Goal: Task Accomplishment & Management: Complete application form

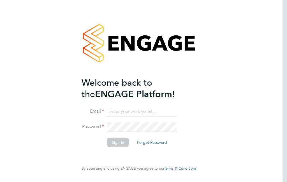
click at [146, 111] on input at bounding box center [141, 112] width 69 height 10
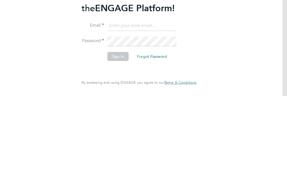
type input "[EMAIL_ADDRESS][DOMAIN_NAME]"
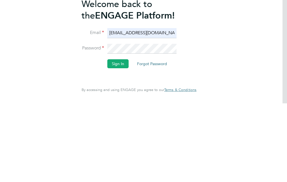
click at [112, 138] on button "Sign In" at bounding box center [117, 142] width 21 height 9
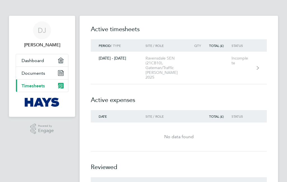
click at [213, 76] on link "23 - 29 Aug 2025 Ravensdale SEN (21CB10), Gateman/Traffic Marshall 2025 Incompl…" at bounding box center [179, 68] width 176 height 33
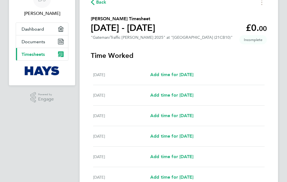
scroll to position [31, 0]
click at [194, 115] on span "Add time for Mon 25 Aug" at bounding box center [171, 115] width 43 height 5
select select "30"
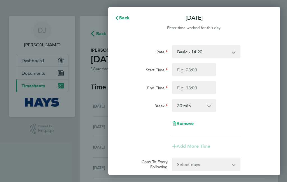
click at [233, 50] on select "Basic - 14.20 Sat after 4h - 28.40 Bank Holiday - 28.40 Weekday OT 45h+ - 21.30…" at bounding box center [203, 51] width 60 height 12
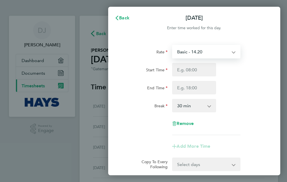
click at [233, 54] on select "Basic - 14.20 Sat after 4h - 28.40 Bank Holiday - 28.40 Weekday OT 45h+ - 21.30…" at bounding box center [203, 51] width 60 height 12
click at [231, 52] on select "Basic - 14.20 Sat after 4h - 28.40 Bank Holiday - 28.40 Weekday OT 45h+ - 21.30…" at bounding box center [203, 51] width 60 height 12
click at [232, 49] on select "Basic - 14.20 Sat after 4h - 28.40 Bank Holiday - 28.40 Weekday OT 45h+ - 21.30…" at bounding box center [203, 51] width 60 height 12
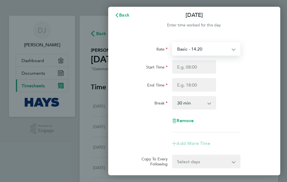
scroll to position [3, 0]
click at [233, 50] on select "Basic - 14.20 Sat after 4h - 28.40 Bank Holiday - 28.40 Weekday OT 45h+ - 21.30…" at bounding box center [203, 48] width 60 height 12
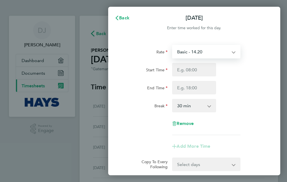
scroll to position [-1, 0]
click at [232, 54] on select "Basic - 14.20 Sat after 4h - 28.40 Bank Holiday - 28.40 Weekday OT 45h+ - 21.30…" at bounding box center [203, 51] width 60 height 12
click at [126, 18] on span "Back" at bounding box center [124, 17] width 10 height 5
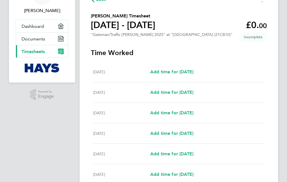
scroll to position [34, 0]
click at [42, 28] on span "Dashboard" at bounding box center [33, 26] width 22 height 5
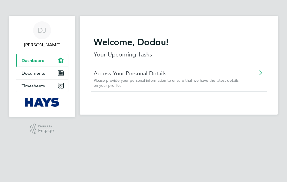
click at [47, 69] on link "Documents" at bounding box center [42, 73] width 52 height 12
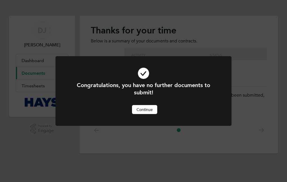
click at [147, 109] on button "Continue" at bounding box center [144, 109] width 25 height 9
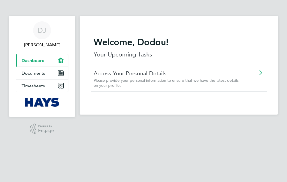
click at [48, 84] on link "Timesheets" at bounding box center [42, 85] width 52 height 12
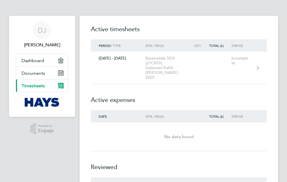
click at [244, 65] on div "Incomplete" at bounding box center [244, 61] width 25 height 10
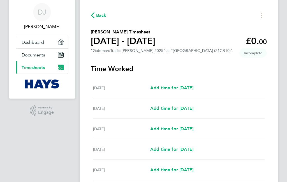
scroll to position [18, 0]
click at [188, 128] on span "Add time for Mon 25 Aug" at bounding box center [171, 128] width 43 height 5
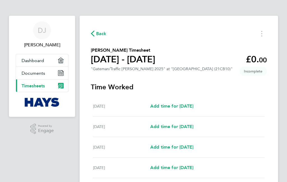
select select "30"
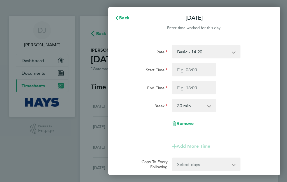
click at [222, 49] on select "Basic - 14.20 Bank Holiday - 28.40 Sat after 4h - 28.40 Weekday OT 45h+ - 21.30…" at bounding box center [203, 51] width 60 height 12
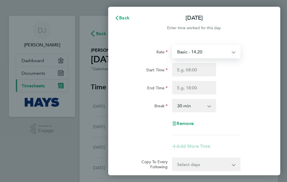
click at [82, 141] on div "Back Mon 25 Aug Enter time worked for this day. Rate Basic - 14.20 Bank Holiday…" at bounding box center [143, 91] width 287 height 182
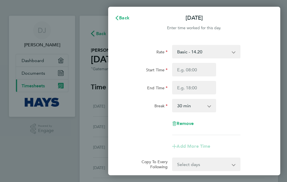
click at [132, 20] on button "Back" at bounding box center [122, 17] width 26 height 11
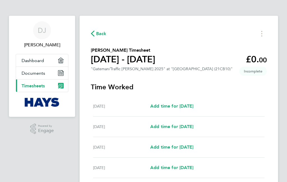
click at [261, 33] on button "Timesheets Menu" at bounding box center [262, 33] width 10 height 9
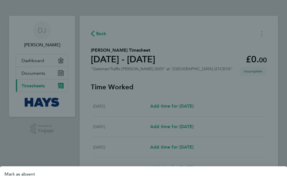
click at [201, 51] on div at bounding box center [143, 91] width 287 height 182
